Goal: Register for event/course

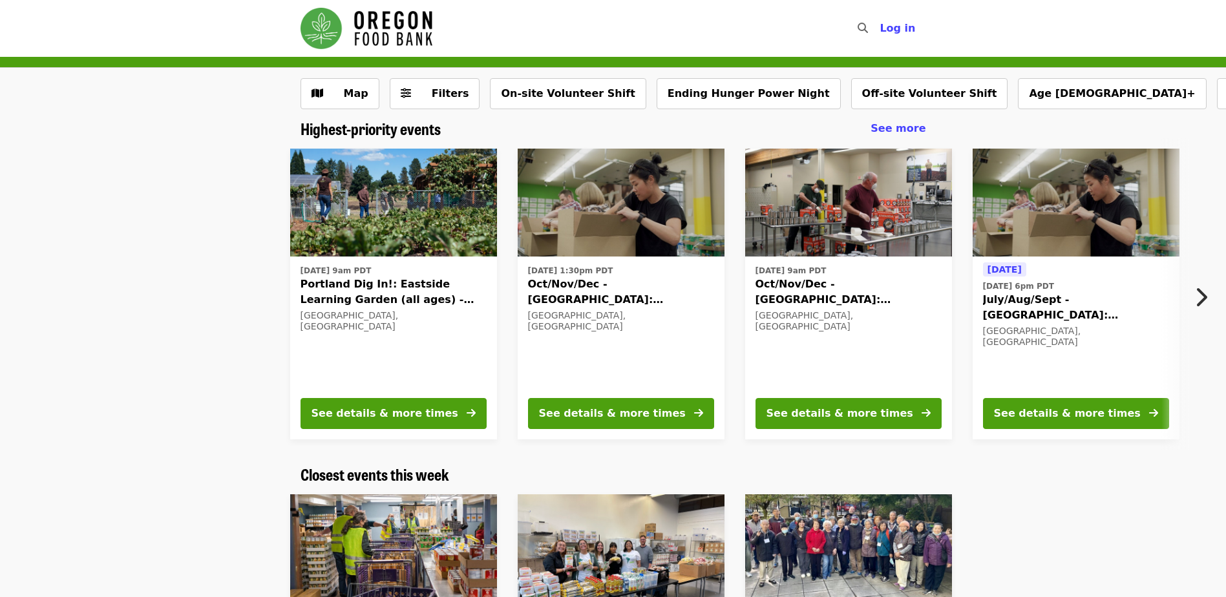
click at [1116, 306] on span "July/Aug/Sept - [GEOGRAPHIC_DATA]: Repack/Sort (age [DEMOGRAPHIC_DATA]+)" at bounding box center [1076, 307] width 186 height 31
click at [913, 129] on span "See more" at bounding box center [897, 128] width 55 height 12
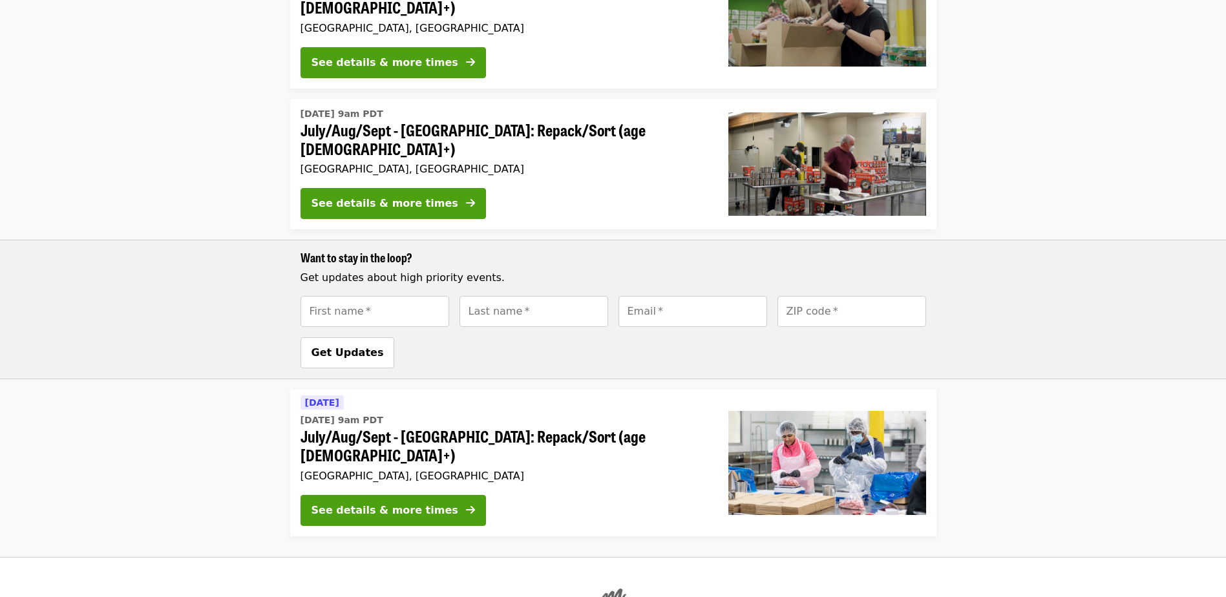
scroll to position [833, 0]
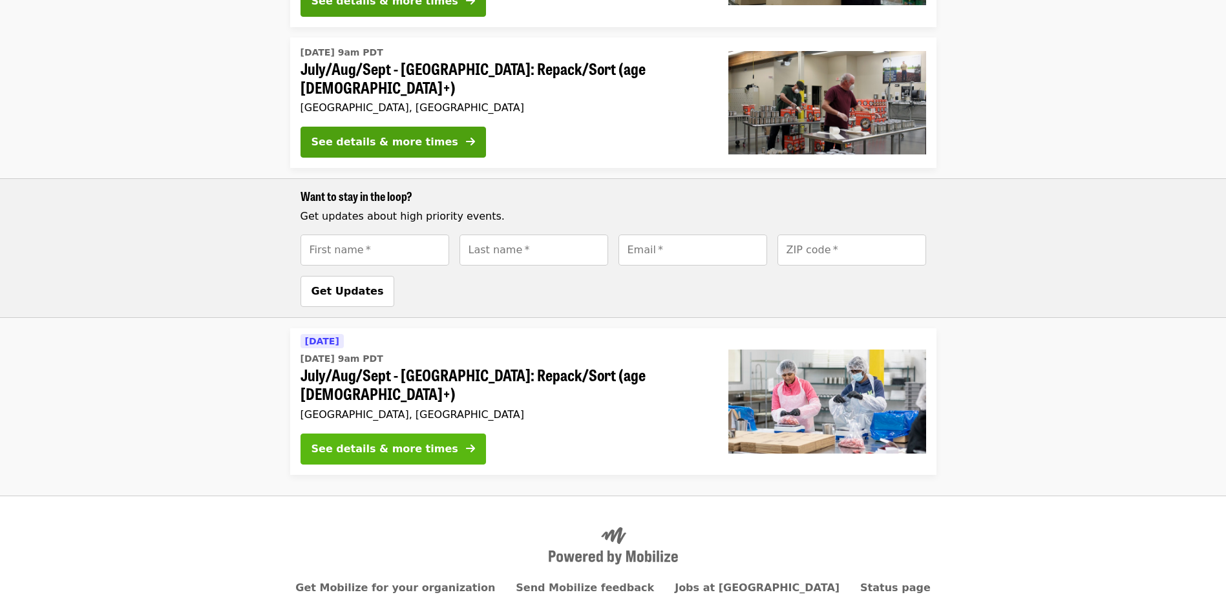
click at [368, 433] on button "See details & more times" at bounding box center [392, 448] width 185 height 31
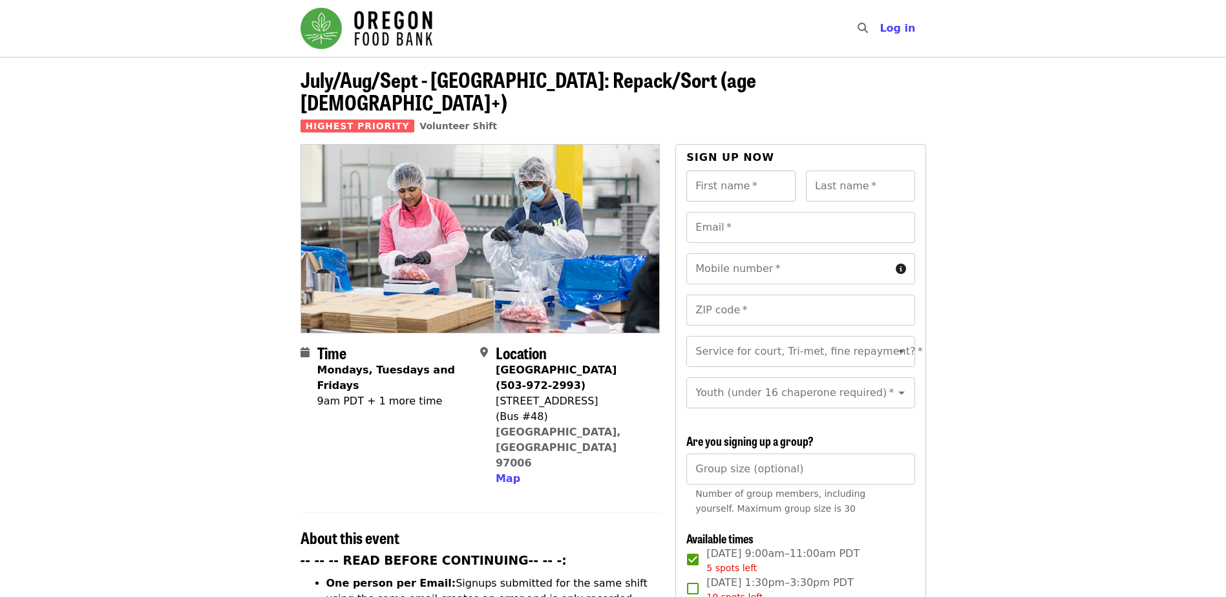
click at [729, 171] on input "First name   *" at bounding box center [740, 186] width 109 height 31
type input "*******"
click at [856, 171] on input "Last name   *" at bounding box center [860, 186] width 109 height 31
type input "****"
click at [729, 212] on input "Email   *" at bounding box center [800, 227] width 228 height 31
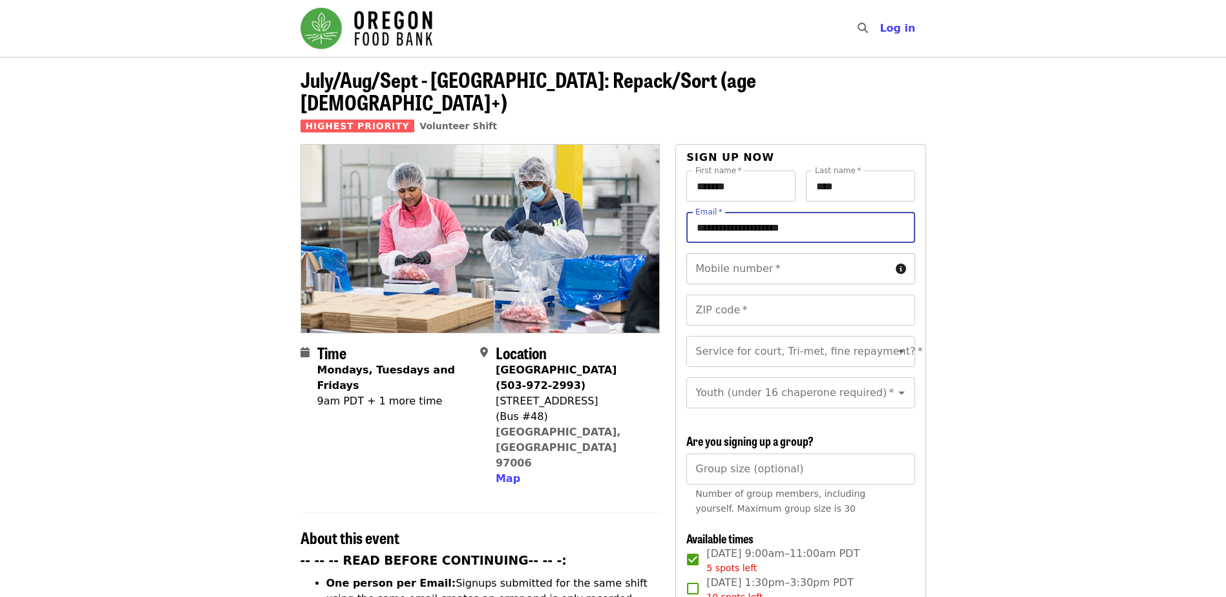
type input "**********"
click at [739, 253] on input "Mobile number   *" at bounding box center [788, 268] width 204 height 31
type input "**********"
click at [806, 271] on div "**********" at bounding box center [800, 294] width 228 height 83
click at [711, 253] on input "**********" at bounding box center [788, 268] width 204 height 31
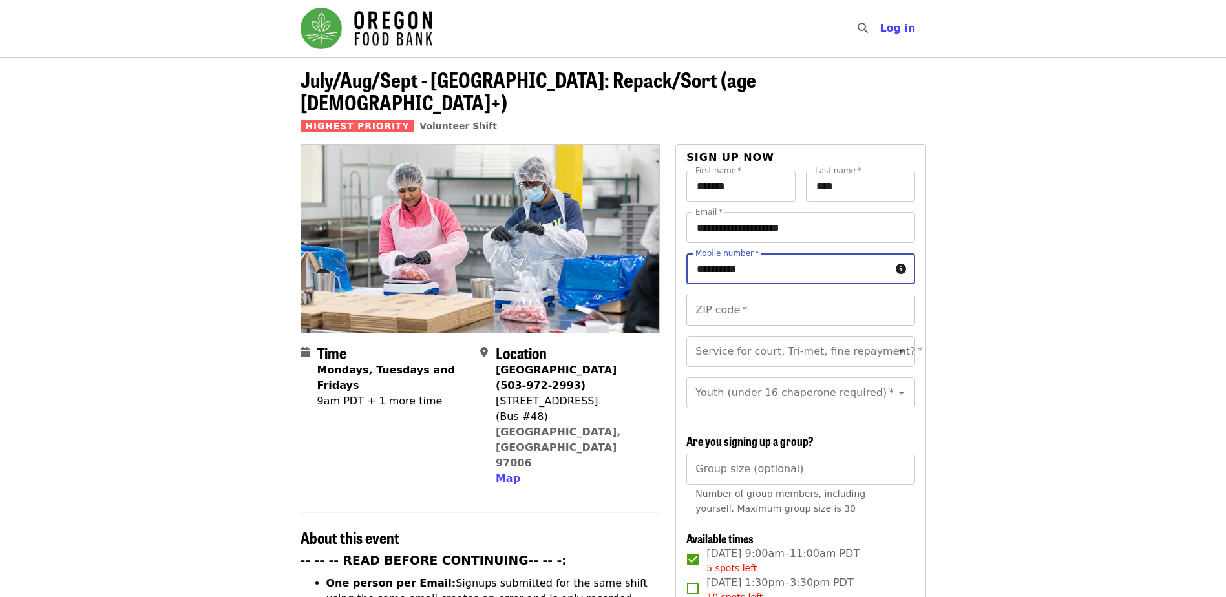
click at [740, 295] on input "ZIP code   *" at bounding box center [800, 310] width 228 height 31
type input "*****"
click at [769, 339] on input "Service for court, Tri-met, fine repayment?   *" at bounding box center [784, 351] width 176 height 25
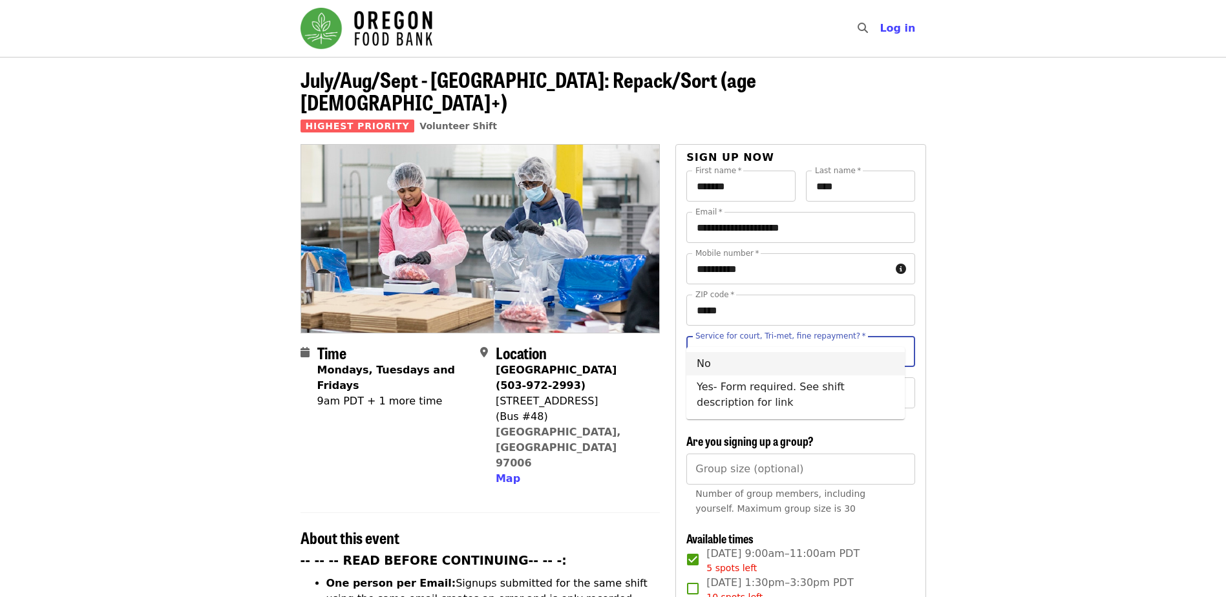
click at [709, 359] on li "No" at bounding box center [795, 363] width 218 height 23
type input "**"
click at [717, 381] on input "Youth (under 16 chaperone required)   *" at bounding box center [784, 393] width 176 height 25
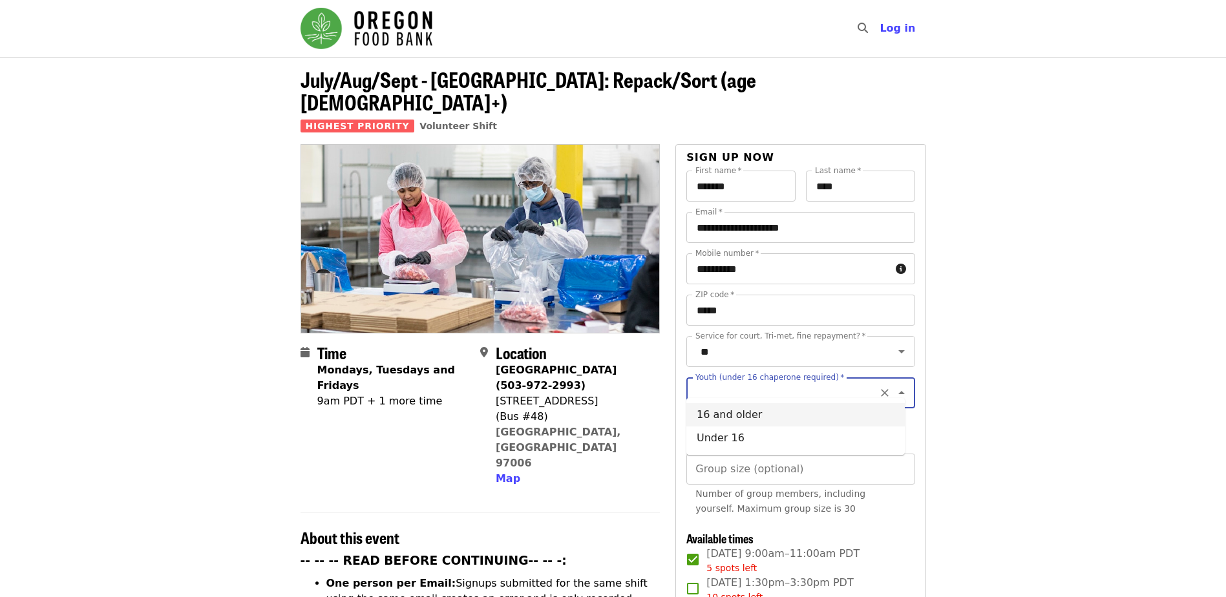
click at [722, 414] on li "16 and older" at bounding box center [795, 414] width 218 height 23
type input "**********"
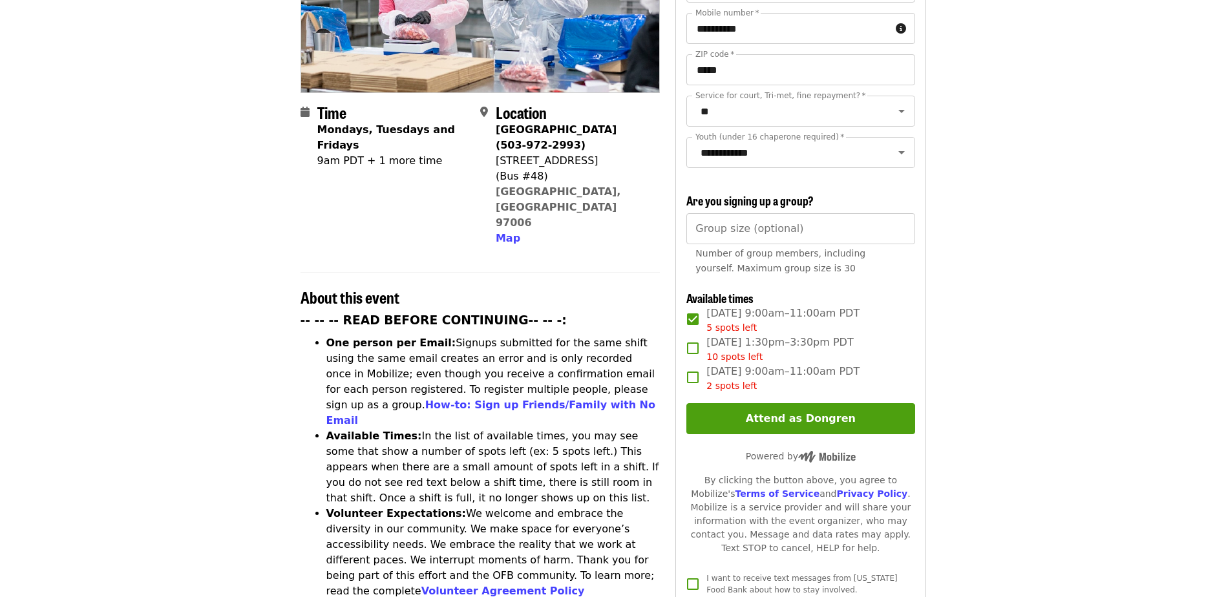
scroll to position [258, 0]
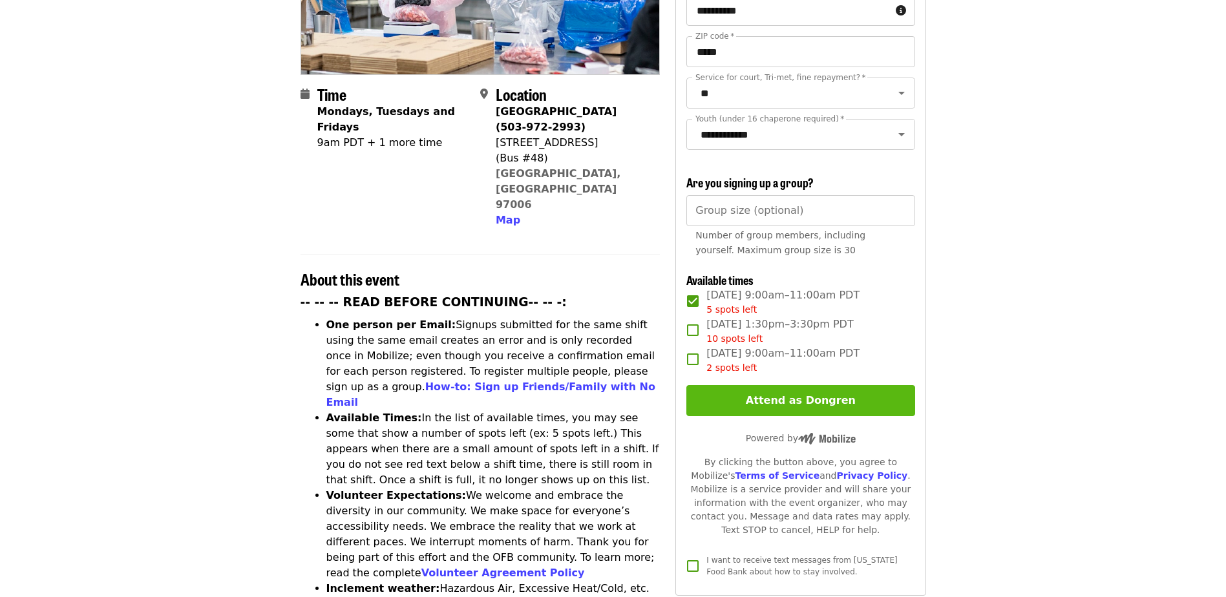
click at [775, 396] on button "Attend as Dongren" at bounding box center [800, 400] width 228 height 31
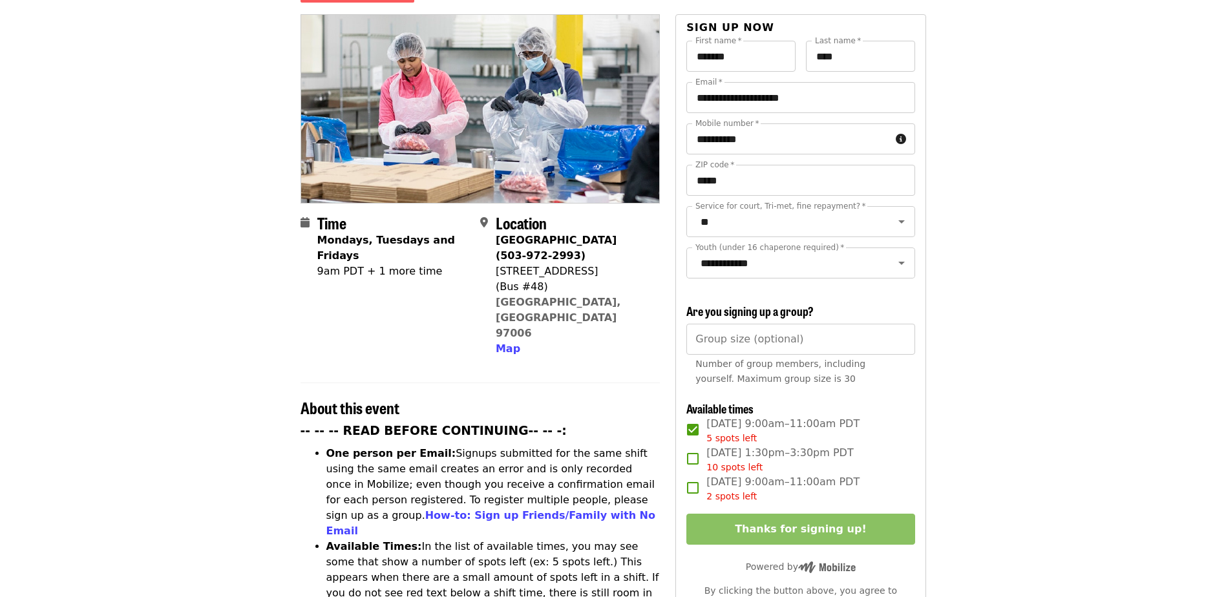
scroll to position [65, 0]
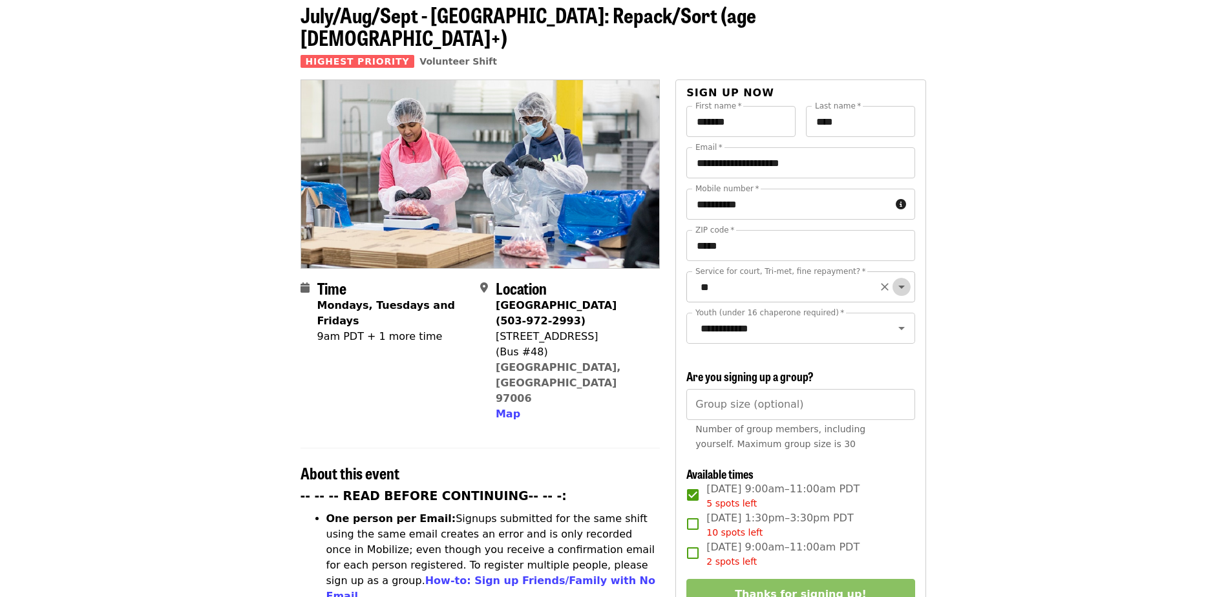
click at [893, 279] on icon "Open" at bounding box center [901, 287] width 16 height 16
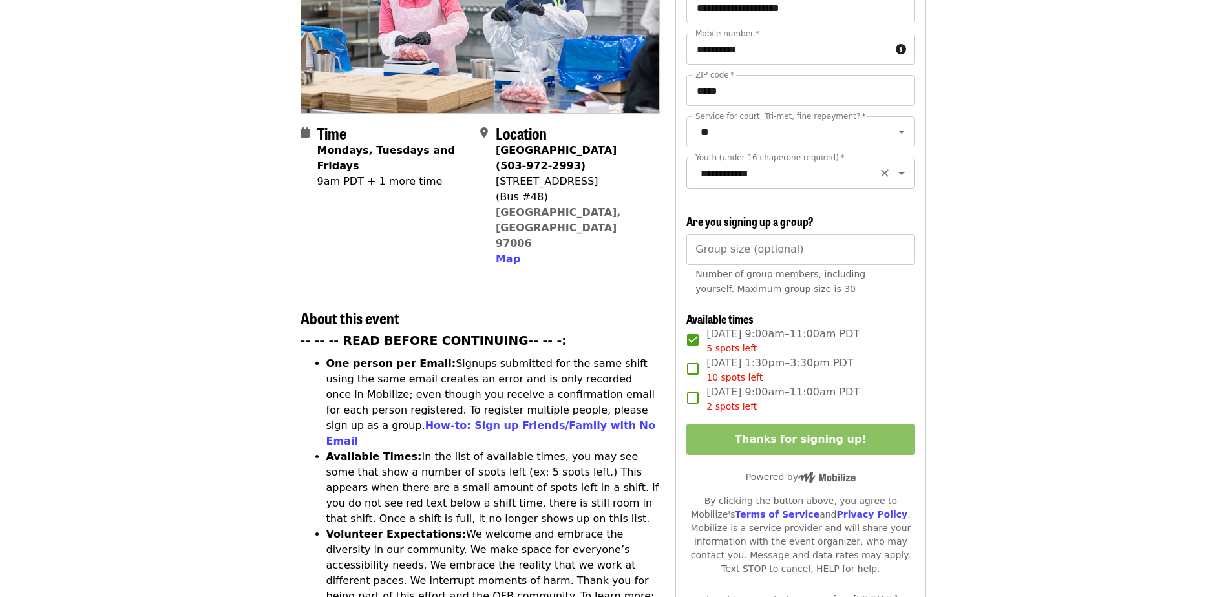
scroll to position [258, 0]
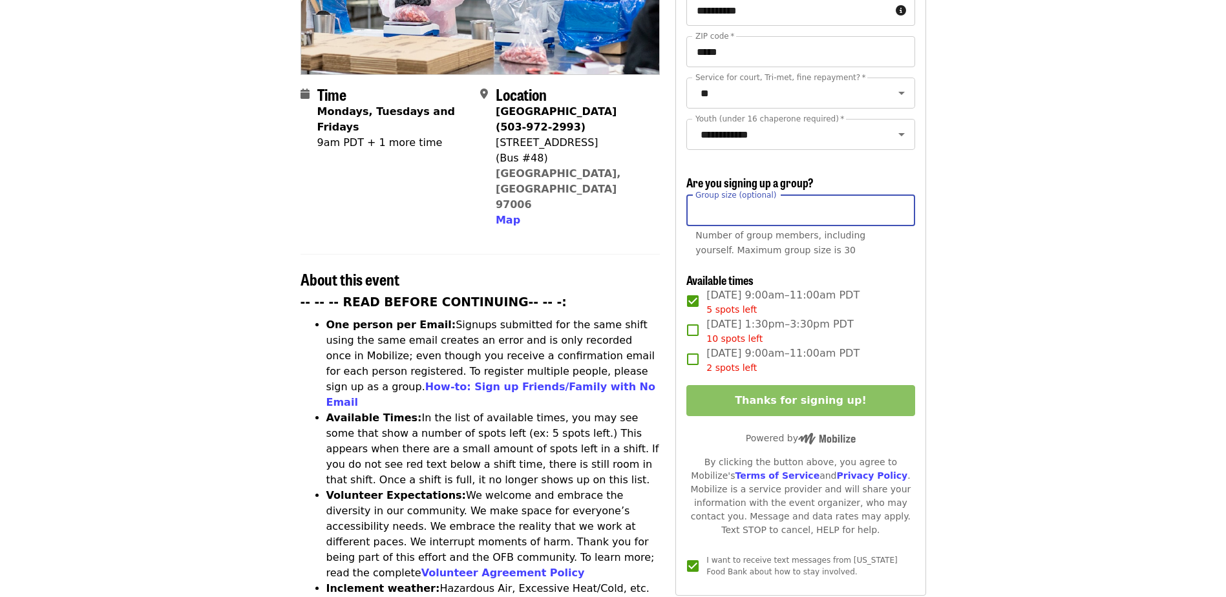
click at [848, 215] on input "Group size (optional)" at bounding box center [800, 210] width 228 height 31
click at [970, 181] on article "July/Aug/Sept - [GEOGRAPHIC_DATA]: Repack/Sort (age [DEMOGRAPHIC_DATA]+) Highes…" at bounding box center [613, 483] width 1226 height 1370
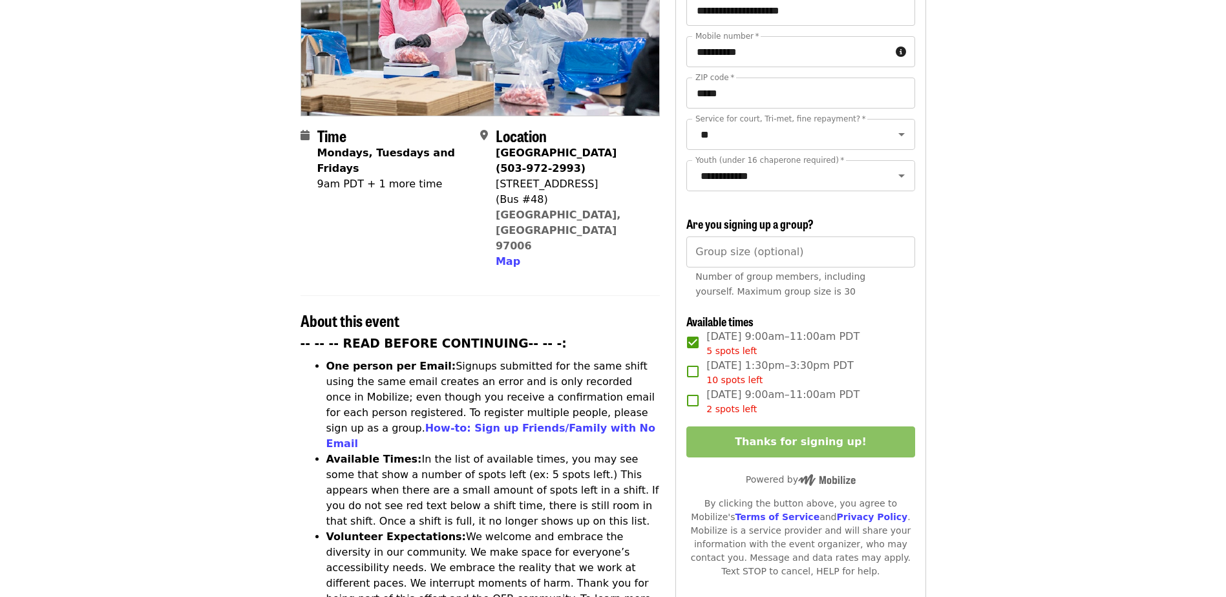
scroll to position [65, 0]
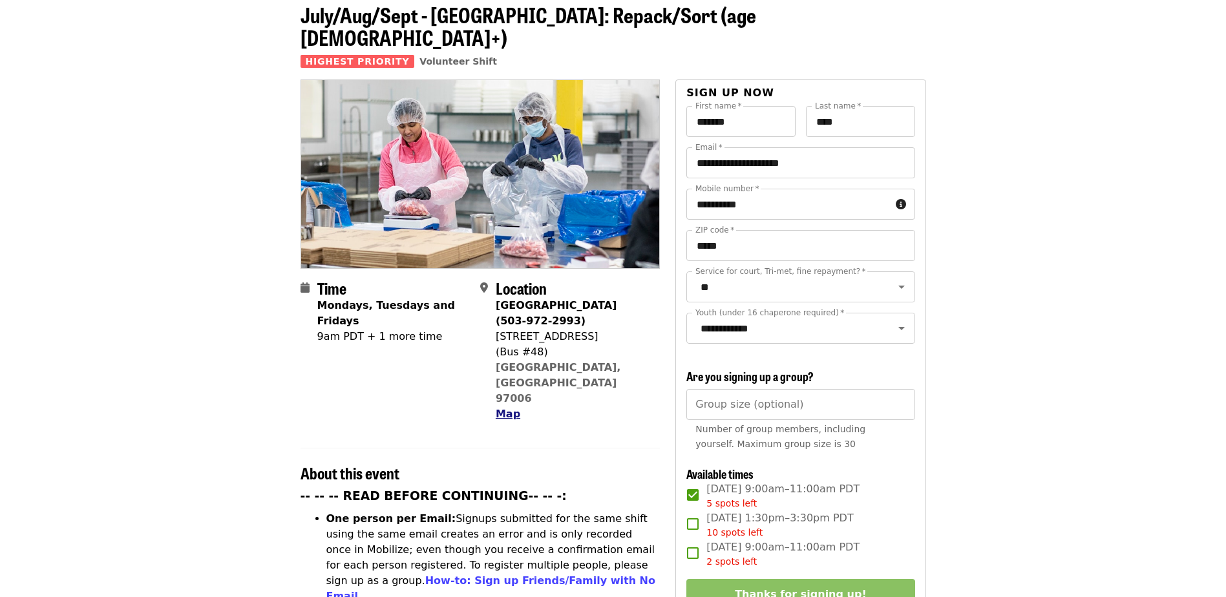
click at [504, 408] on span "Map" at bounding box center [508, 414] width 25 height 12
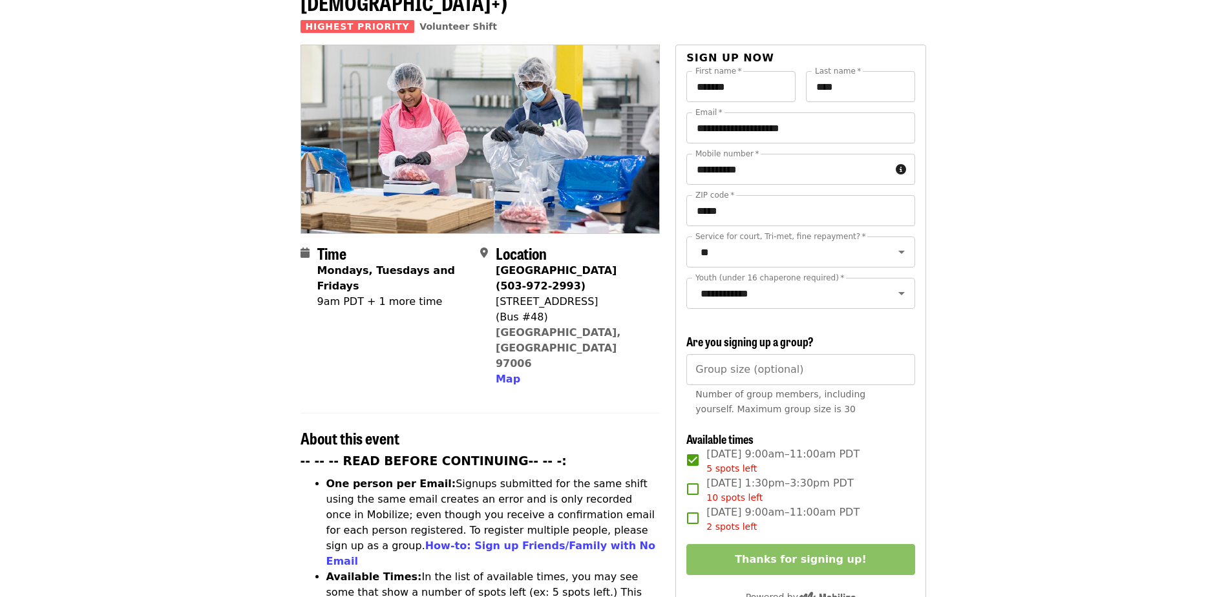
scroll to position [0, 0]
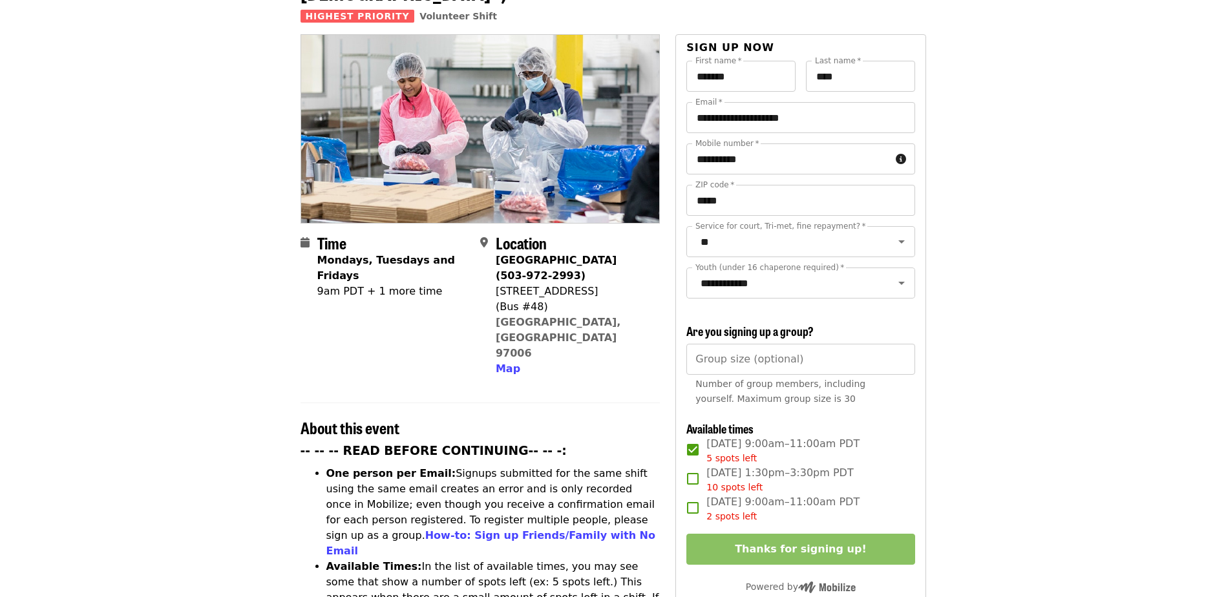
scroll to position [258, 0]
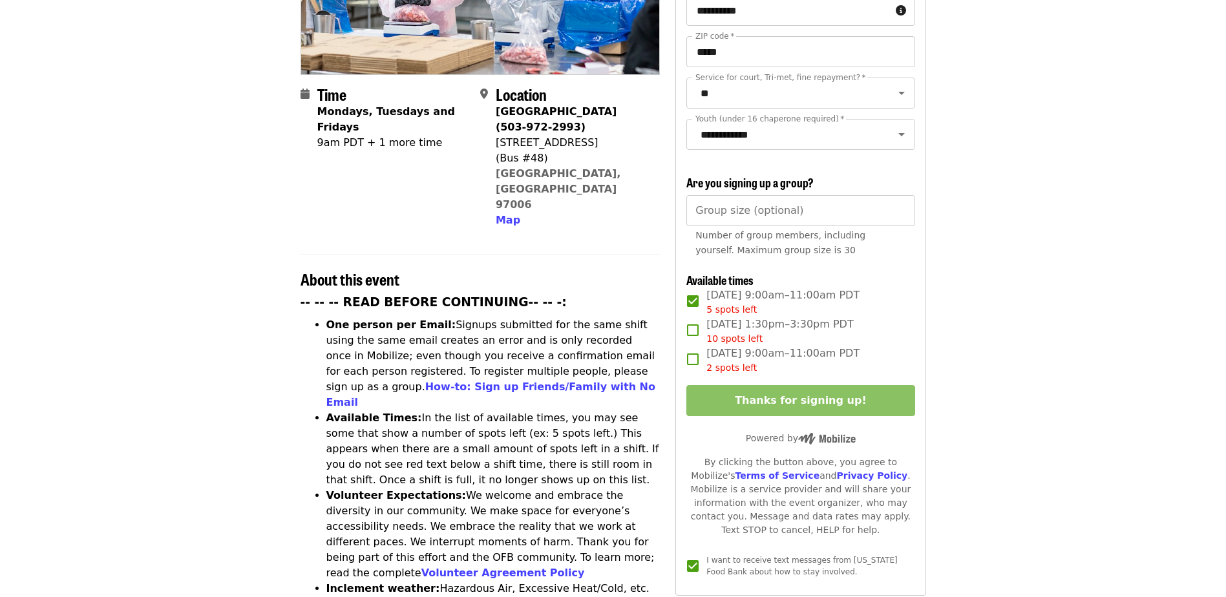
click at [532, 410] on li "Available Times: In the list of available times, you may see some that show a n…" at bounding box center [493, 449] width 334 height 78
click at [599, 410] on li "Available Times: In the list of available times, you may see some that show a n…" at bounding box center [493, 449] width 334 height 78
click at [450, 410] on li "Available Times: In the list of available times, you may see some that show a n…" at bounding box center [493, 449] width 334 height 78
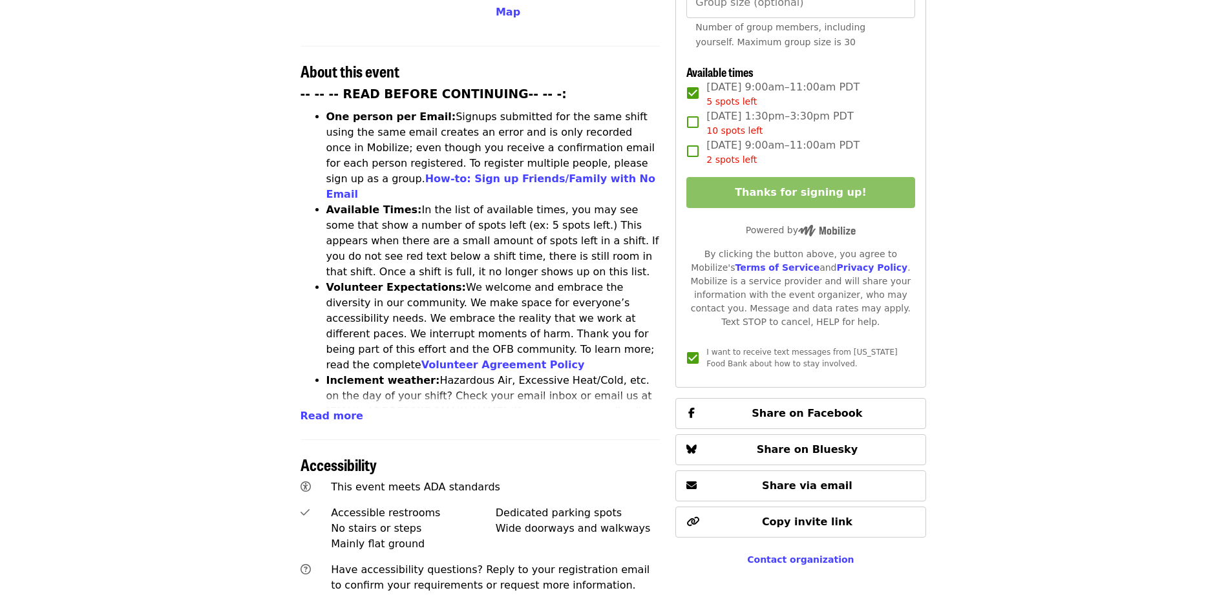
scroll to position [323, 0]
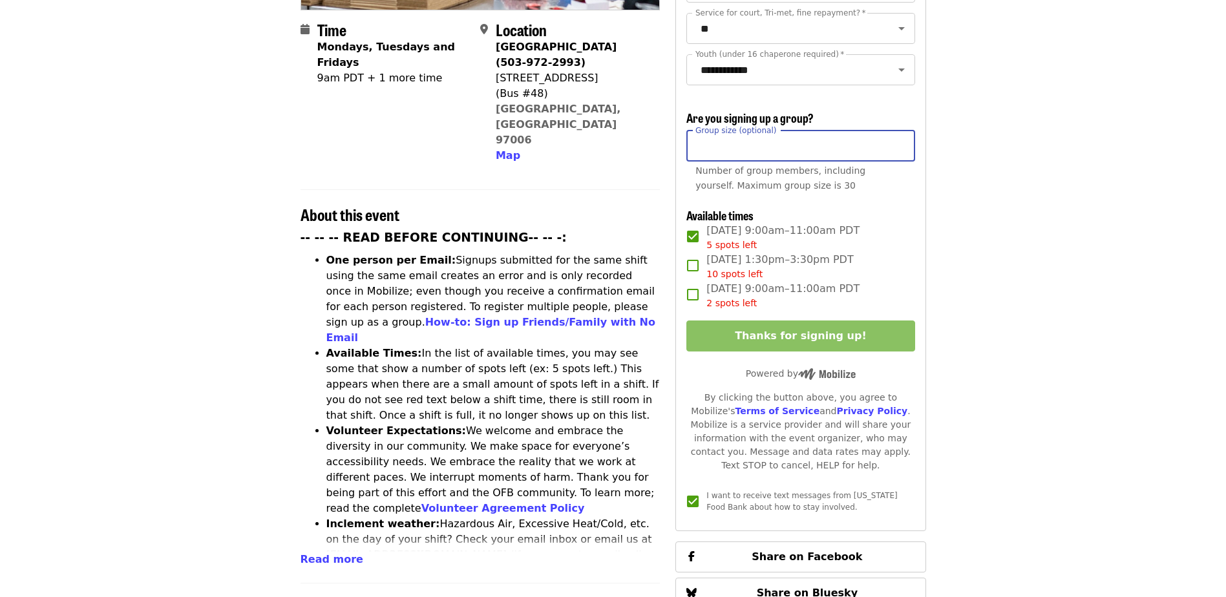
type input "*"
click at [897, 146] on input "*" at bounding box center [800, 146] width 228 height 31
drag, startPoint x: 756, startPoint y: 141, endPoint x: 653, endPoint y: 138, distance: 103.4
click at [653, 138] on div "Time Mondays, Tuesdays and Fridays 9am PDT + 1 more time Location Beaverton War…" at bounding box center [612, 462] width 625 height 1282
click at [901, 138] on input "*" at bounding box center [800, 146] width 228 height 31
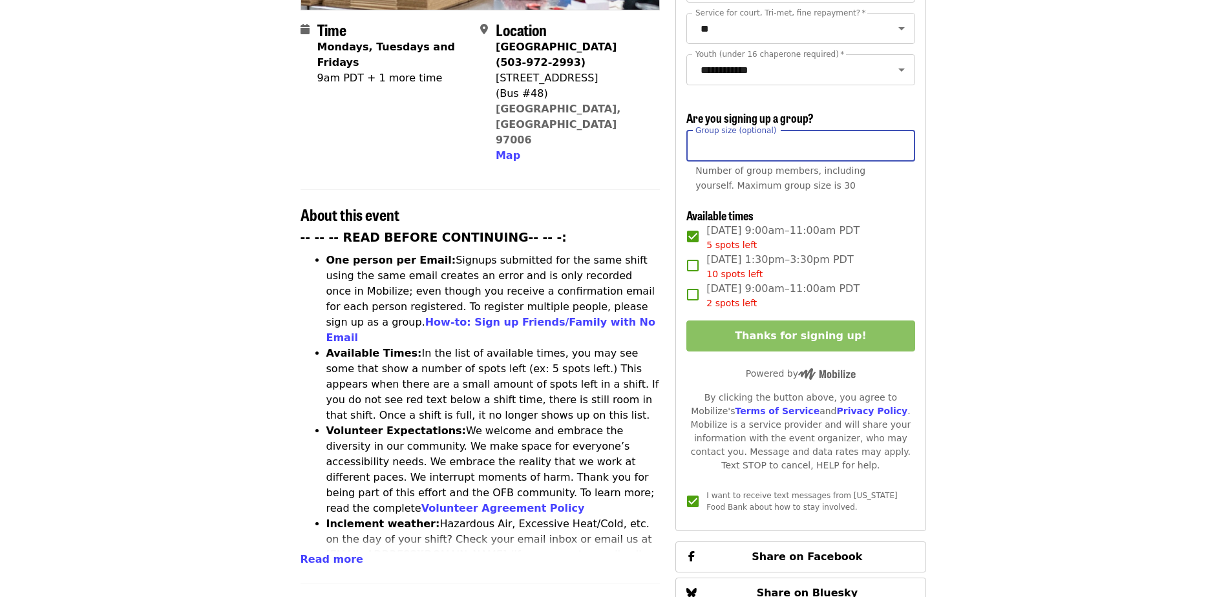
click at [901, 138] on input "*" at bounding box center [800, 146] width 228 height 31
click at [901, 149] on input "*" at bounding box center [800, 146] width 228 height 31
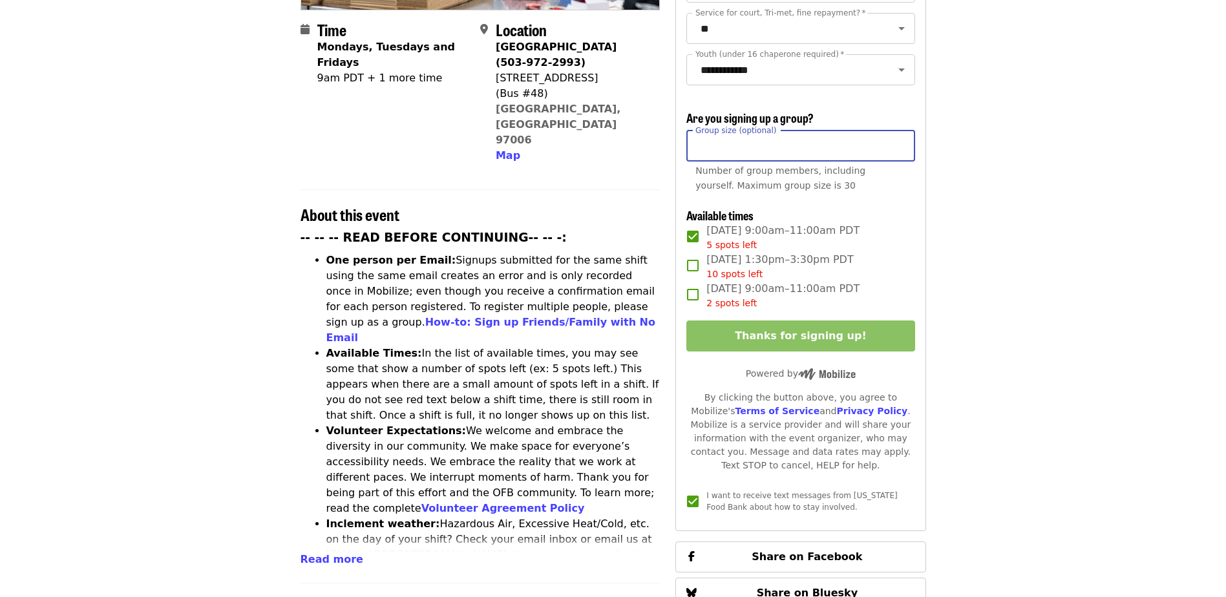
click at [901, 149] on input "*" at bounding box center [800, 146] width 228 height 31
click at [740, 142] on input "*" at bounding box center [800, 146] width 228 height 31
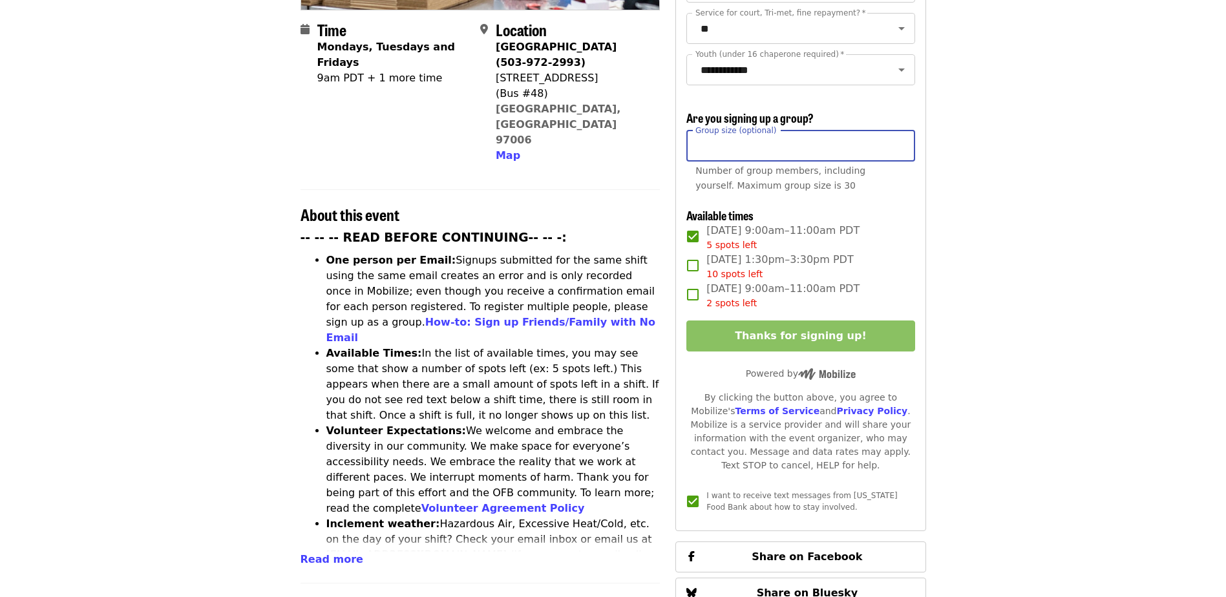
drag, startPoint x: 713, startPoint y: 139, endPoint x: 671, endPoint y: 140, distance: 41.4
click at [671, 140] on div "Time Mondays, Tuesdays and Fridays 9am PDT + 1 more time Location Beaverton War…" at bounding box center [612, 462] width 625 height 1282
type input "*"
click at [943, 201] on article "July/Aug/Sept - [GEOGRAPHIC_DATA]: Repack/Sort (age [DEMOGRAPHIC_DATA]+) Highes…" at bounding box center [613, 419] width 1226 height 1370
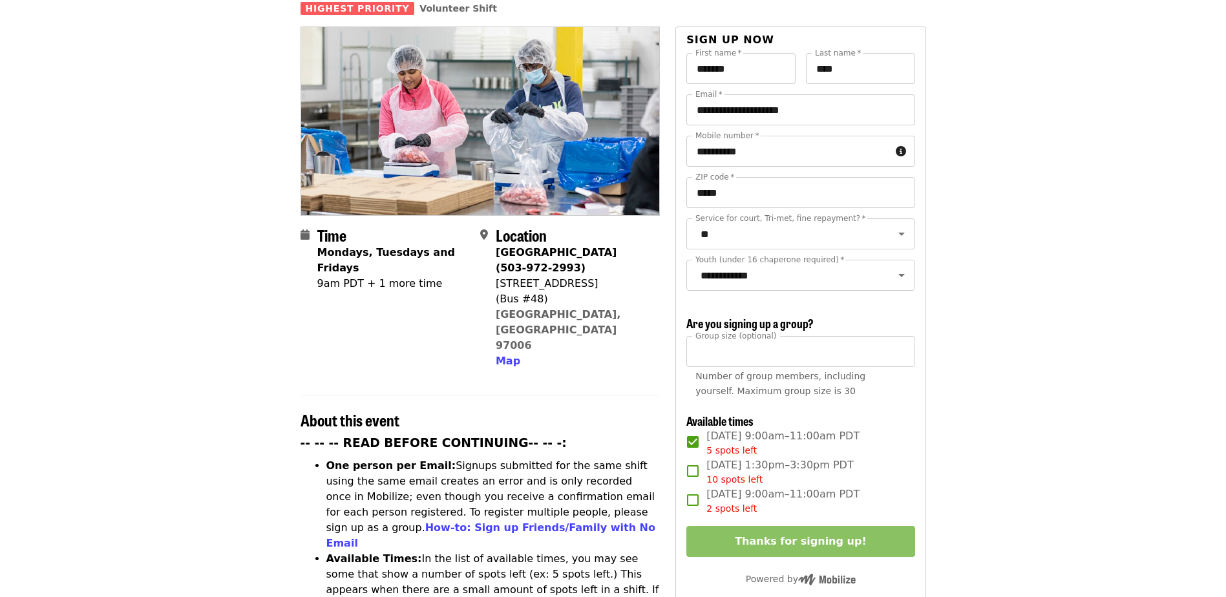
scroll to position [0, 0]
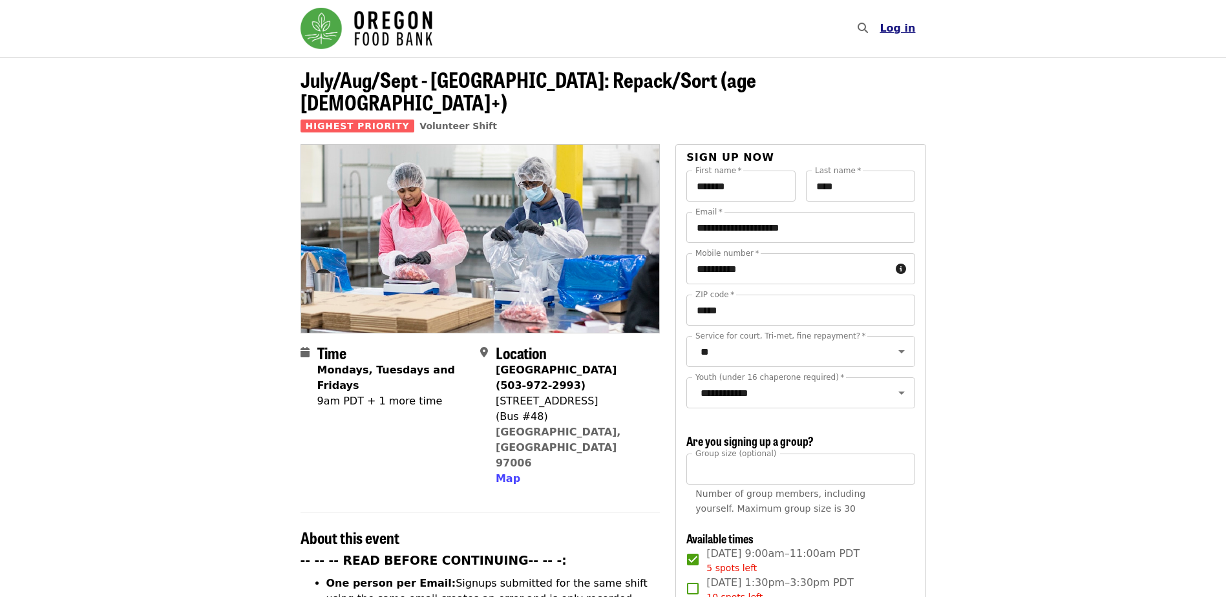
click at [910, 28] on span "Log in" at bounding box center [897, 28] width 36 height 12
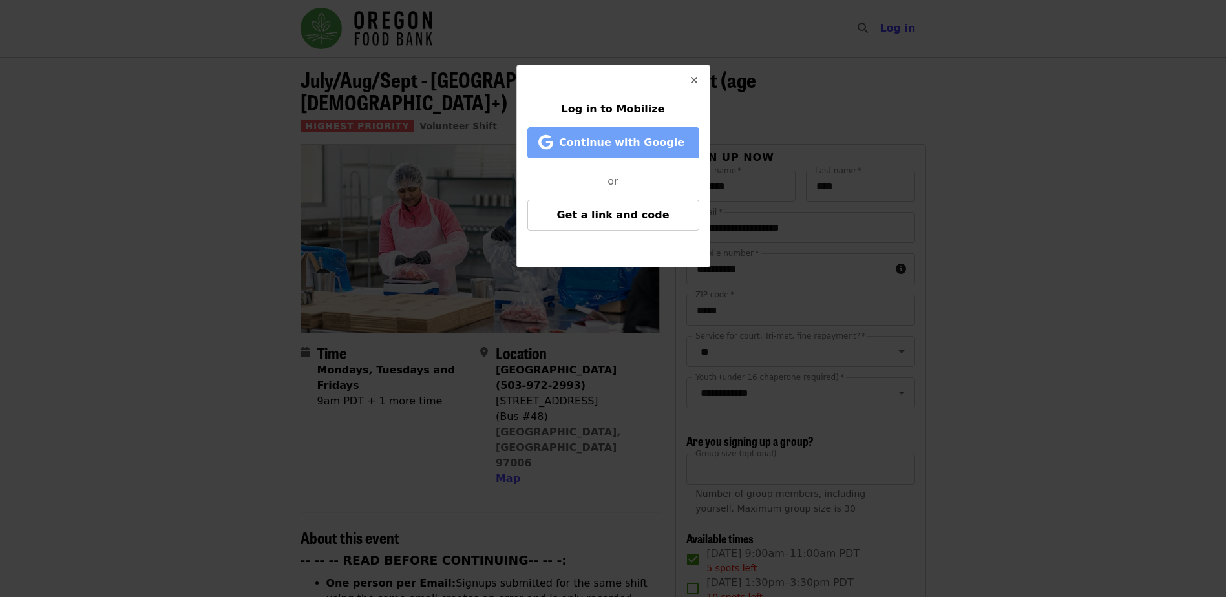
click at [627, 141] on span "Continue with Google" at bounding box center [621, 142] width 125 height 12
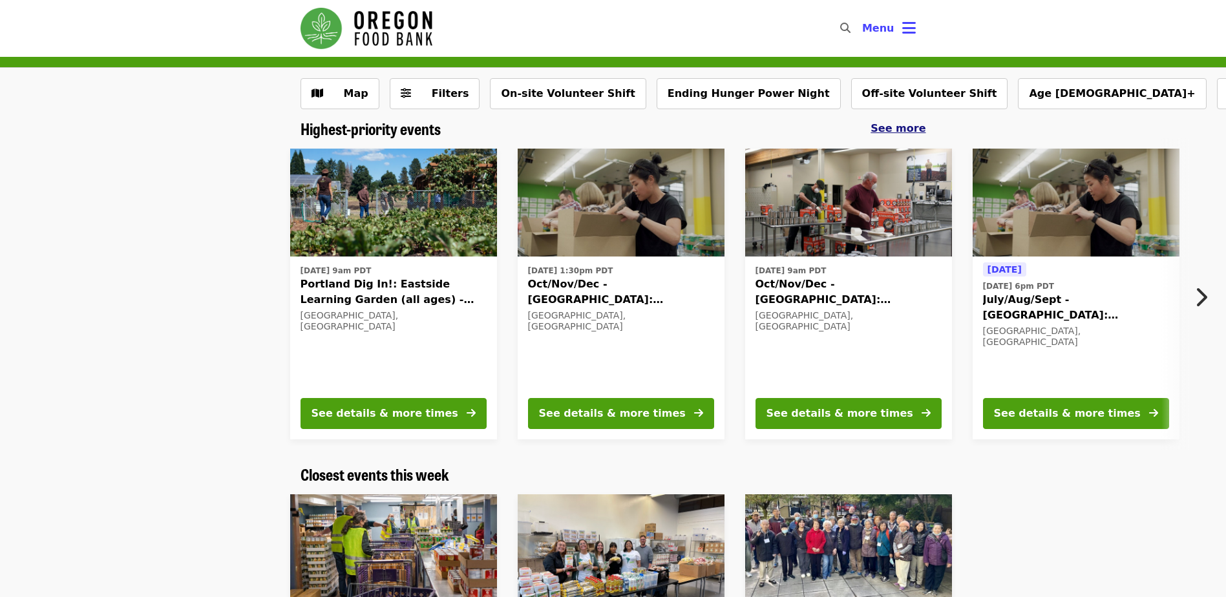
click at [910, 130] on span "See more" at bounding box center [897, 128] width 55 height 12
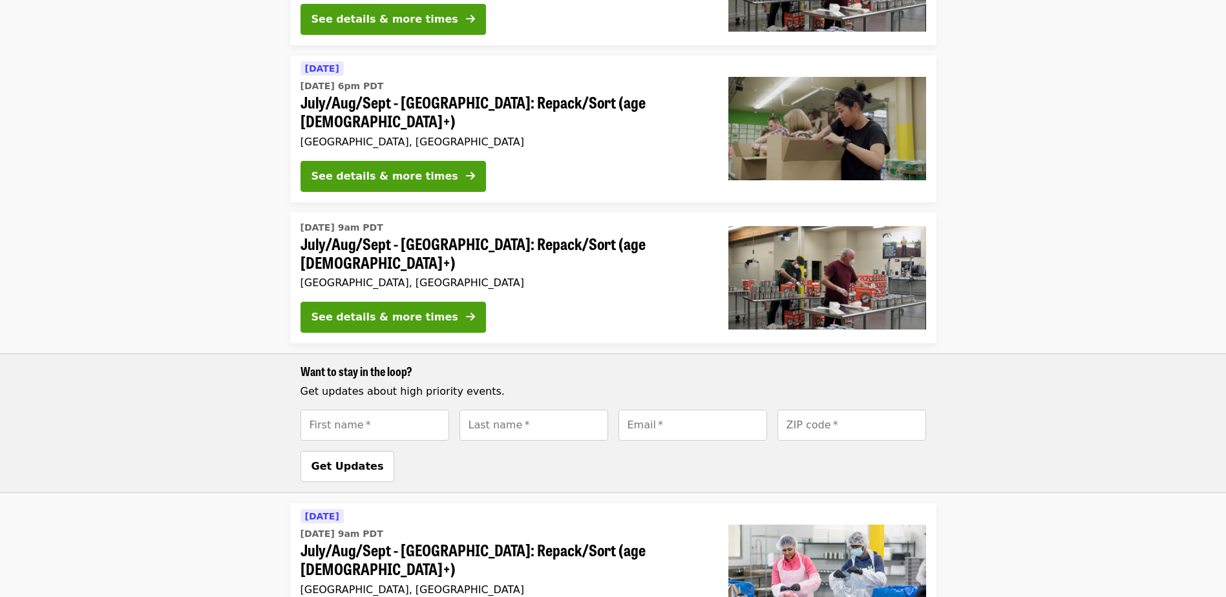
scroll to position [751, 0]
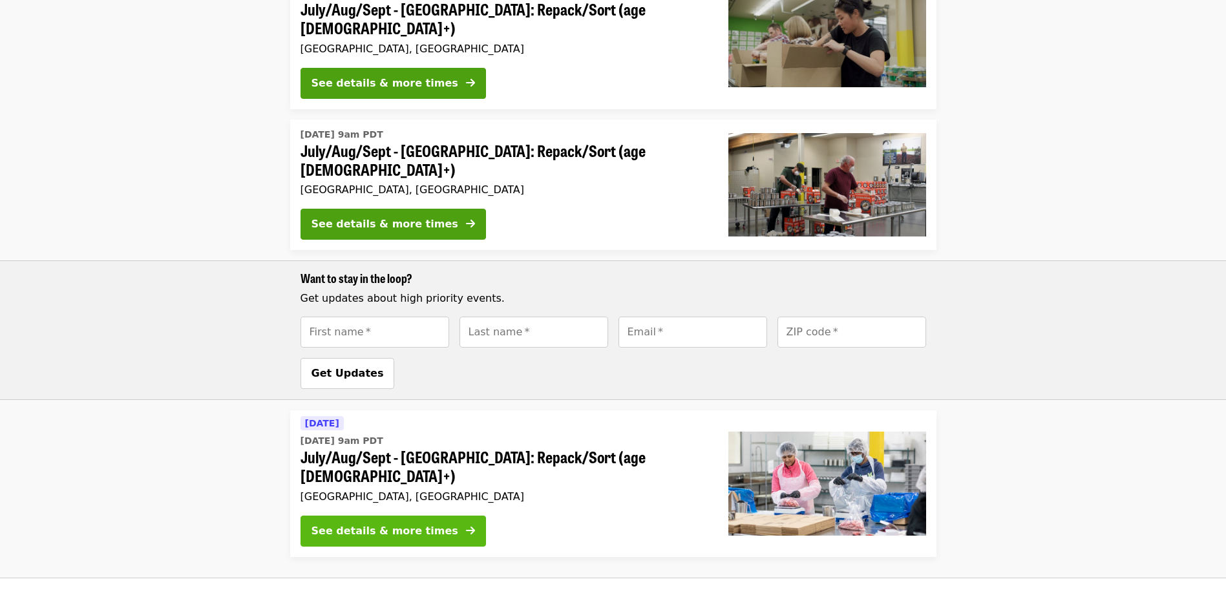
click at [370, 523] on div "See details & more times" at bounding box center [384, 531] width 147 height 16
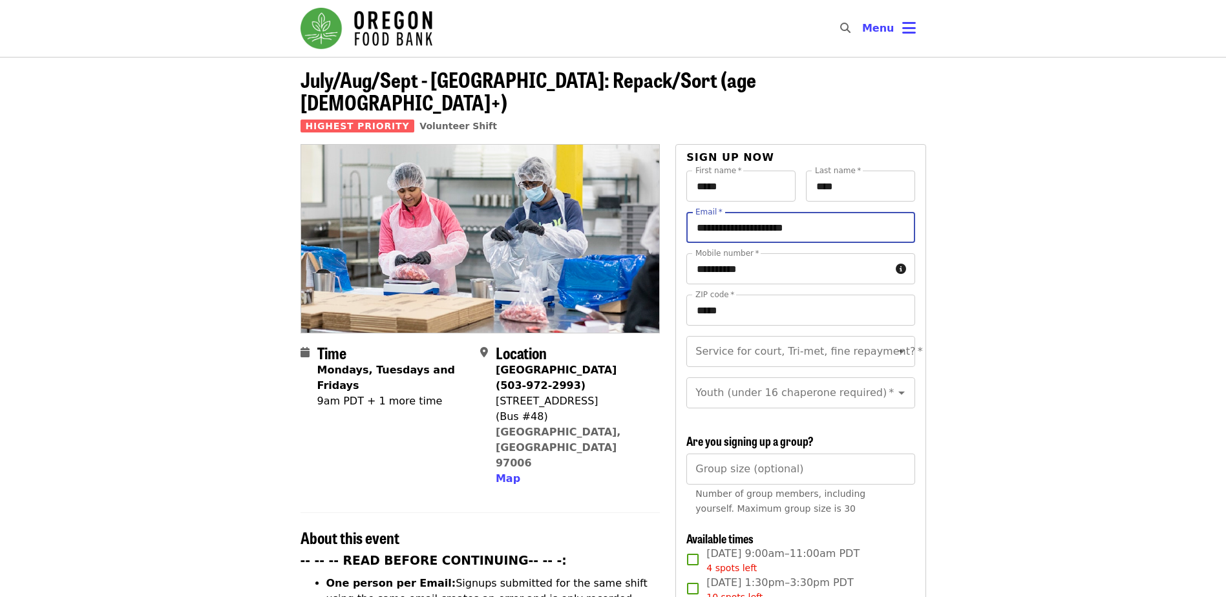
click at [773, 212] on input "**********" at bounding box center [800, 227] width 228 height 31
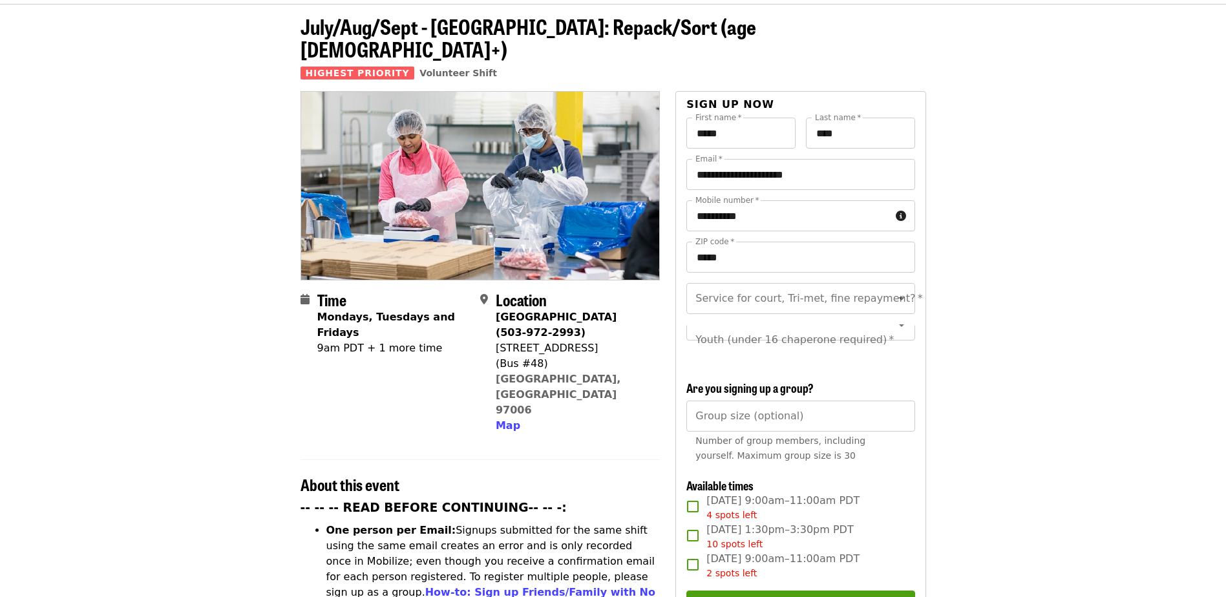
scroll to position [194, 0]
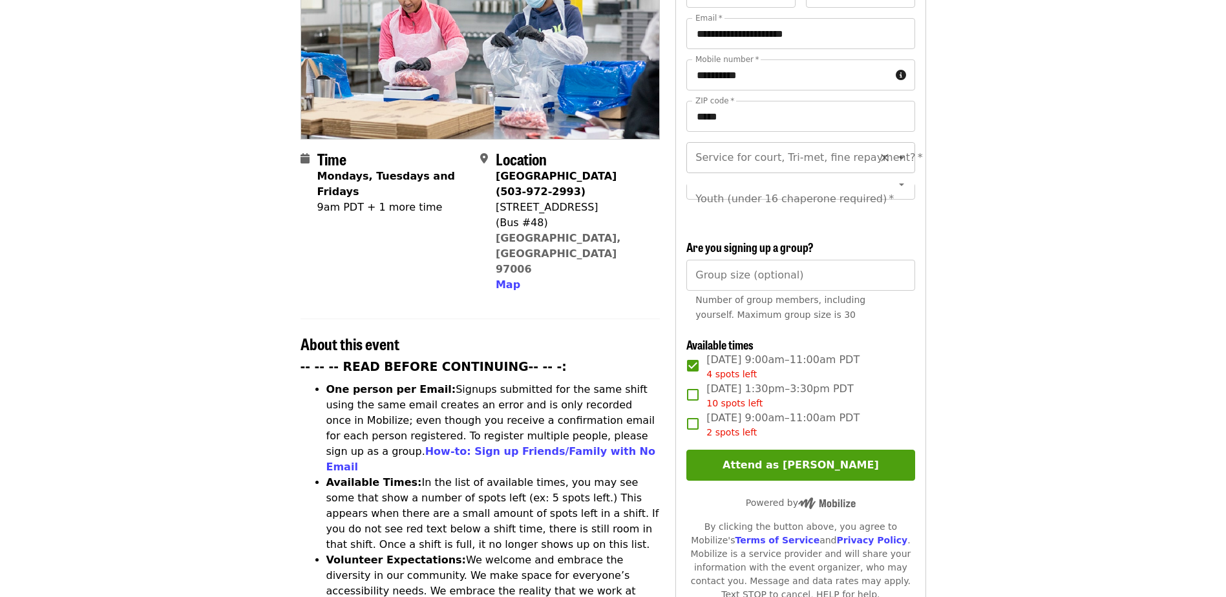
click at [716, 145] on input "Service for court, Tri-met, fine repayment?   *" at bounding box center [784, 157] width 176 height 25
click at [704, 172] on li "No" at bounding box center [795, 169] width 218 height 23
type input "**"
click at [715, 201] on div "Youth (under 16 chaperone required) *" at bounding box center [800, 198] width 228 height 31
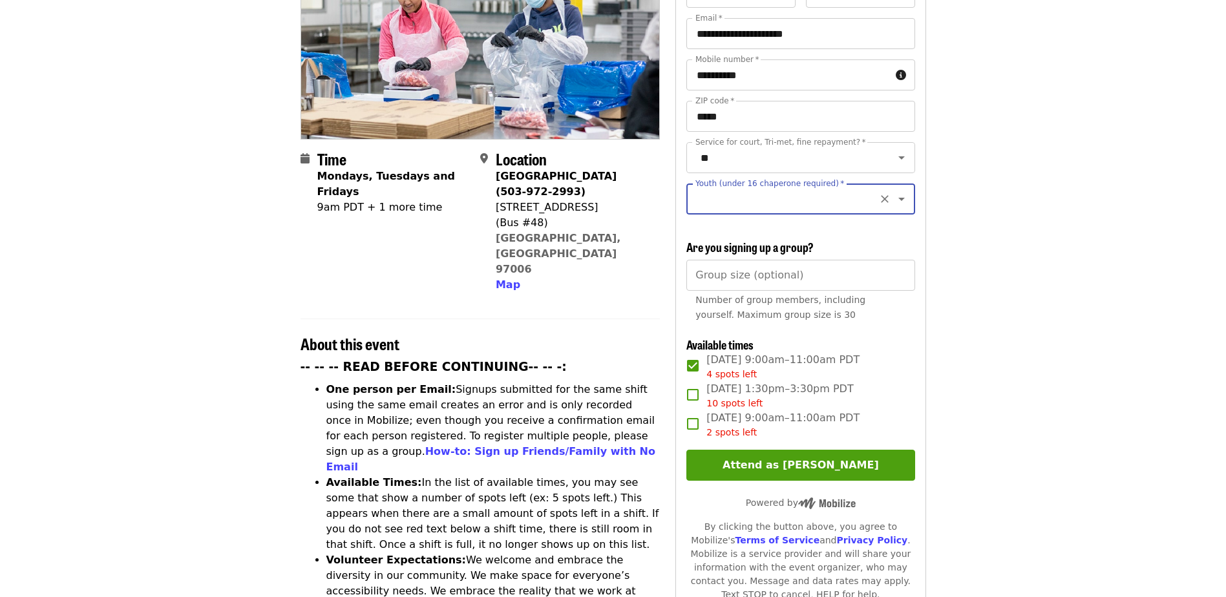
scroll to position [0, 0]
click at [709, 191] on input "Youth (under 16 chaperone required)   *" at bounding box center [784, 199] width 176 height 25
click at [724, 222] on li "16 and older" at bounding box center [795, 220] width 218 height 23
type input "**********"
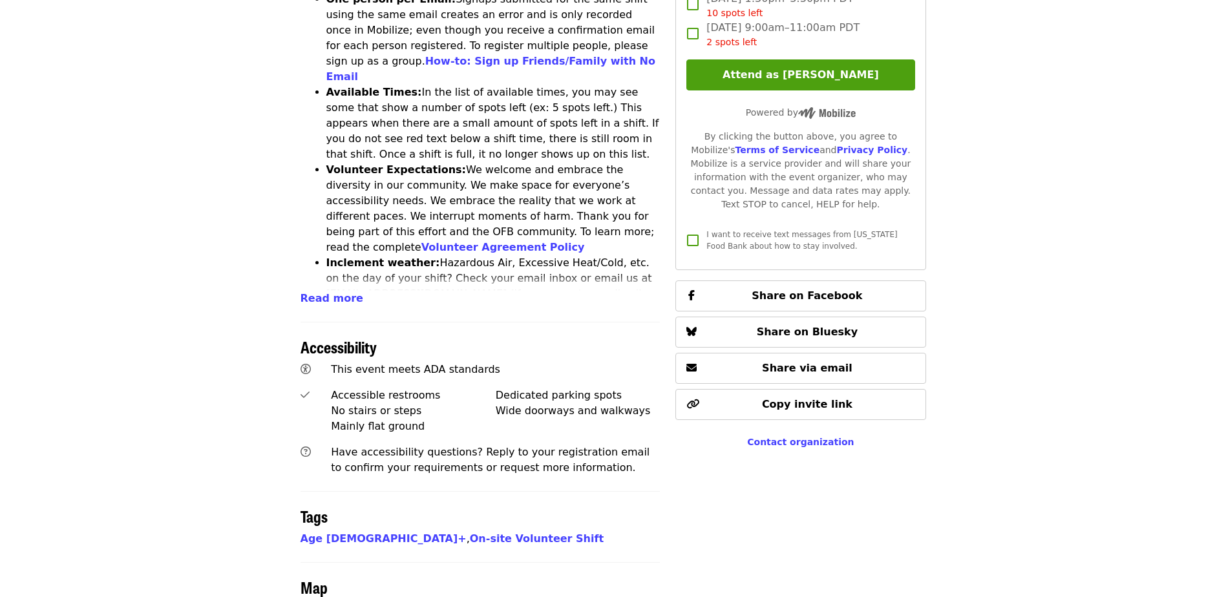
scroll to position [517, 0]
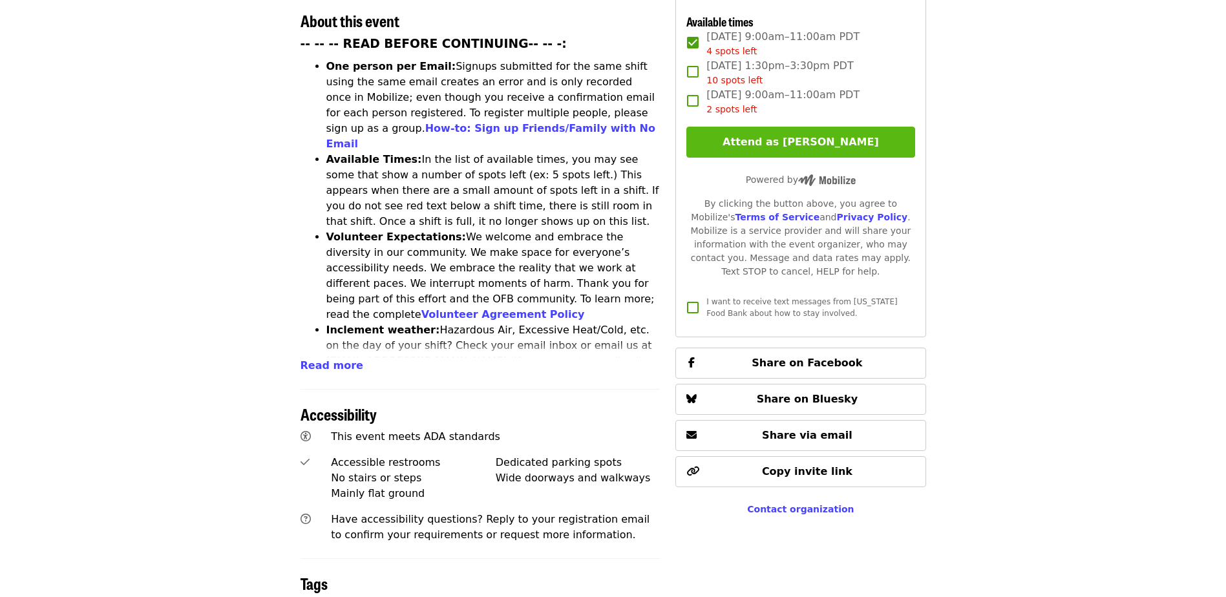
click at [793, 131] on button "Attend as [PERSON_NAME]" at bounding box center [800, 142] width 228 height 31
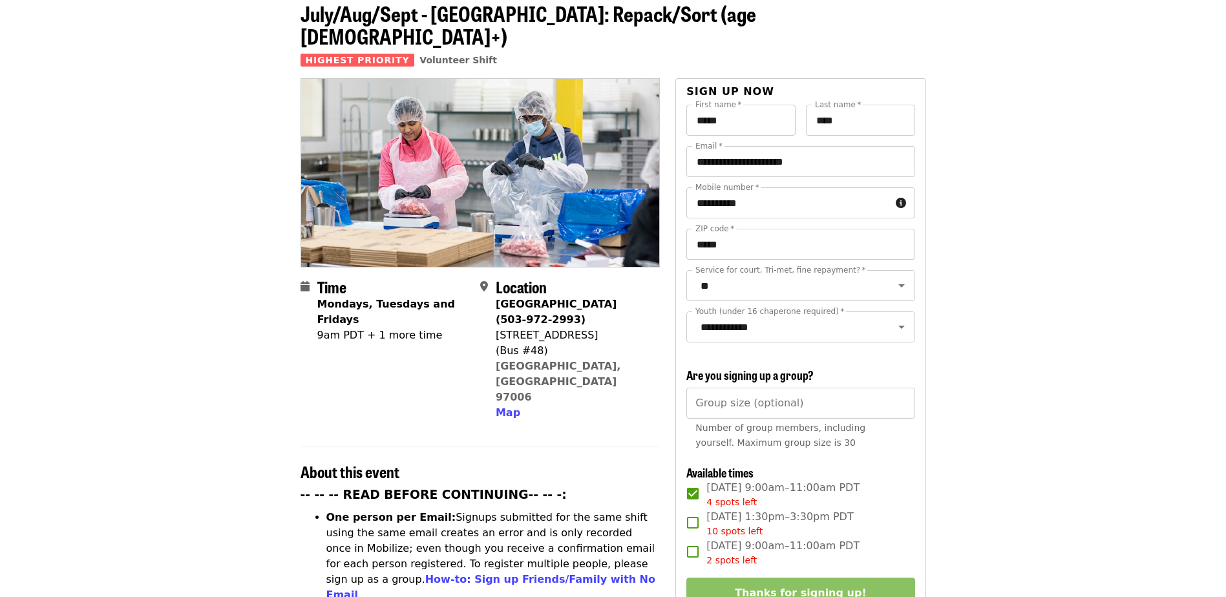
scroll to position [65, 0]
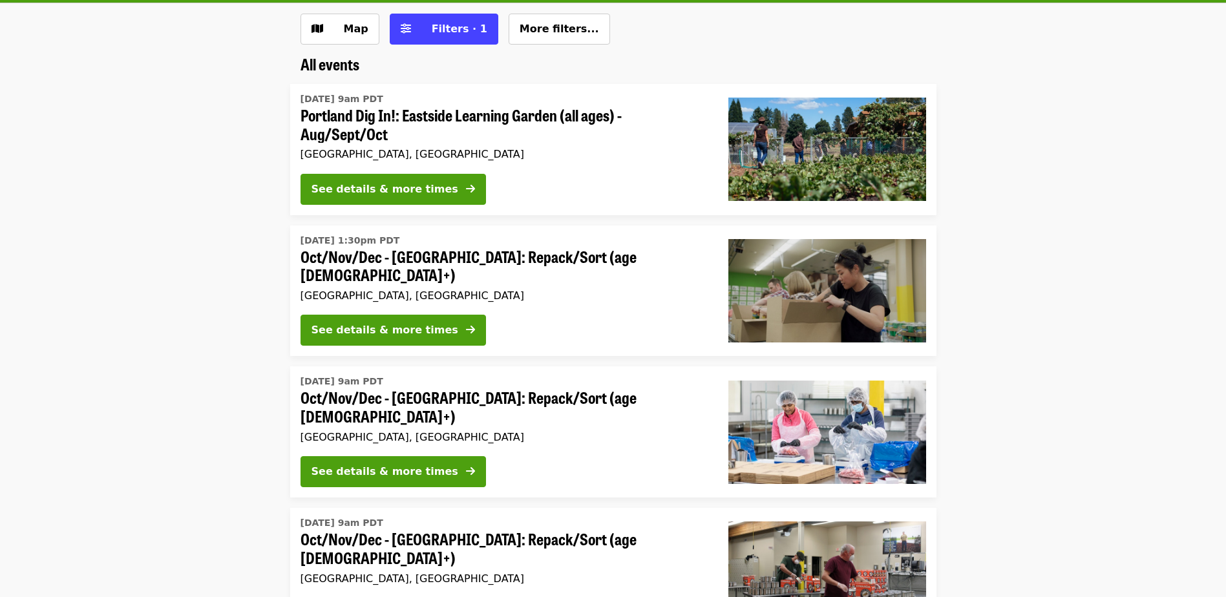
scroll to position [751, 0]
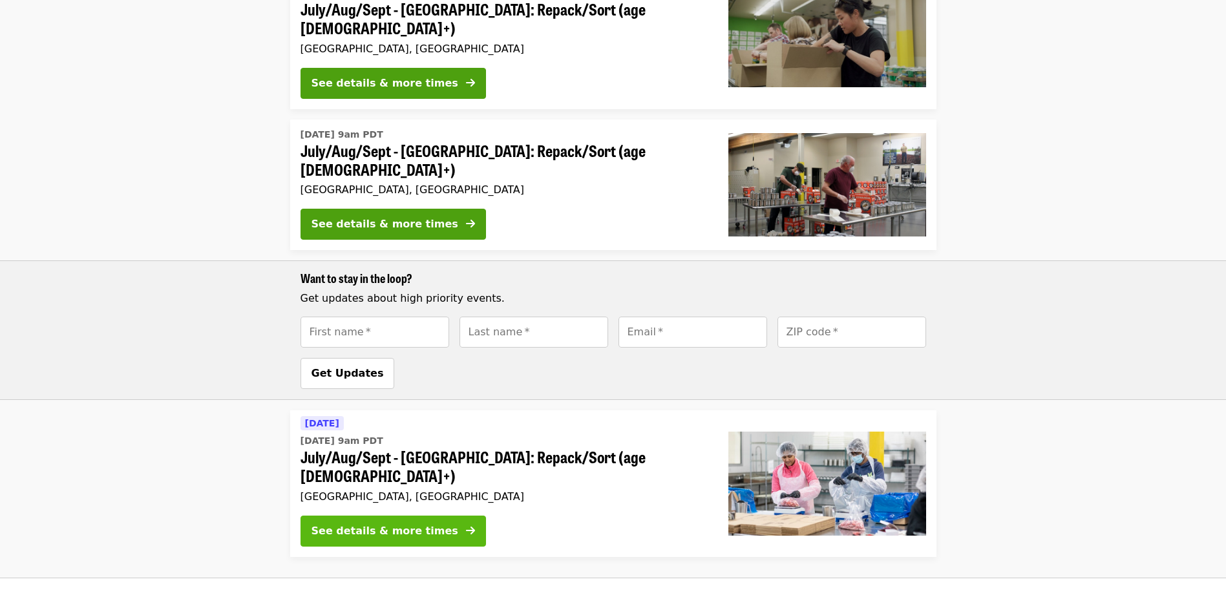
click at [408, 523] on div "See details & more times" at bounding box center [384, 531] width 147 height 16
